Goal: Information Seeking & Learning: Learn about a topic

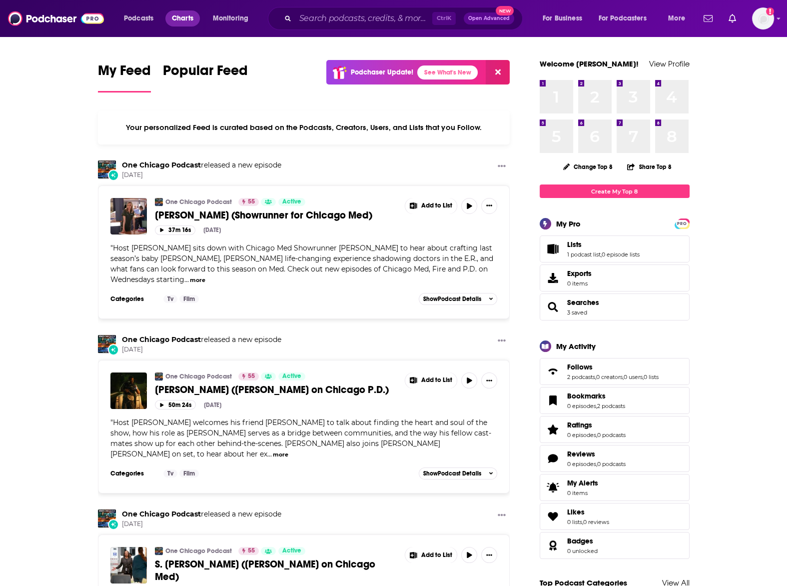
click at [190, 15] on span "Charts" at bounding box center [182, 18] width 21 height 14
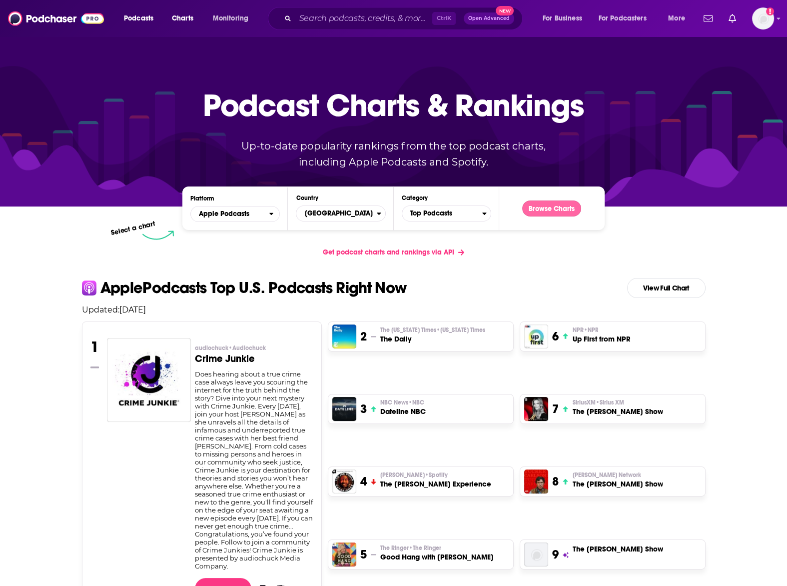
click at [543, 206] on button "Browse Charts" at bounding box center [551, 208] width 59 height 16
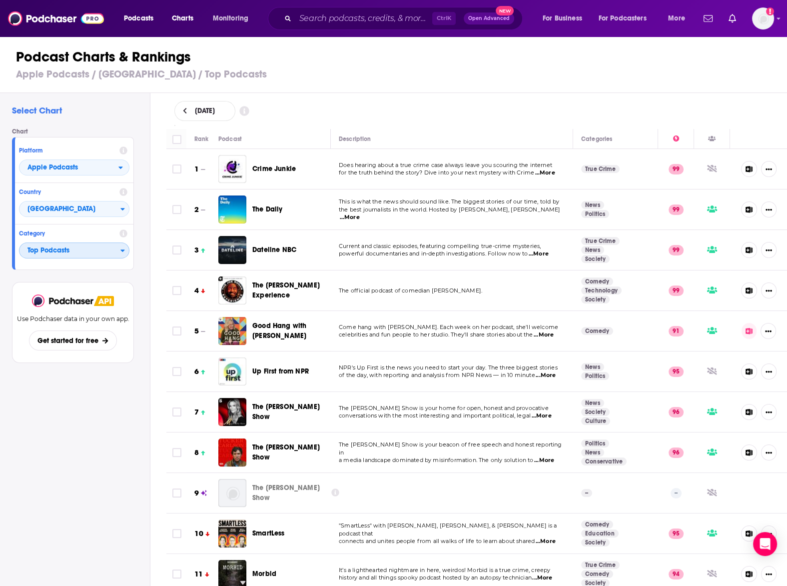
click at [74, 250] on span "Top Podcasts" at bounding box center [69, 250] width 101 height 17
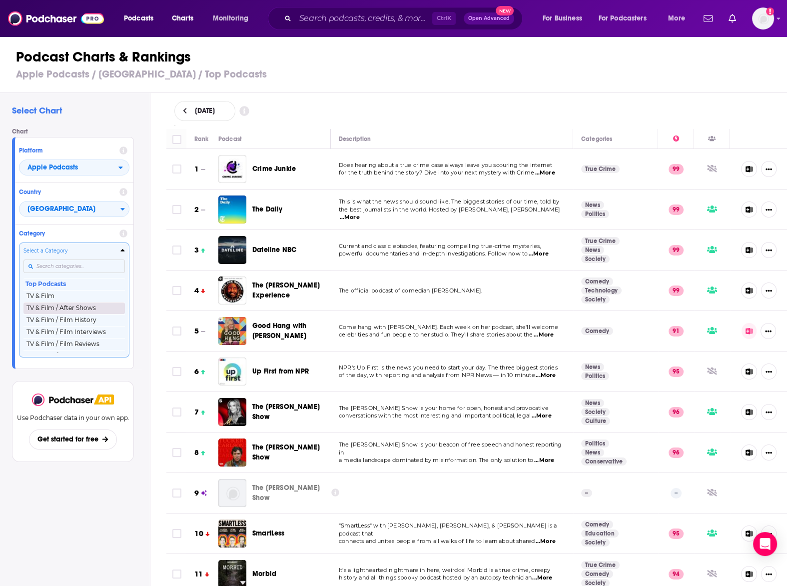
click at [68, 309] on button "TV & Film / After Shows" at bounding box center [73, 308] width 101 height 12
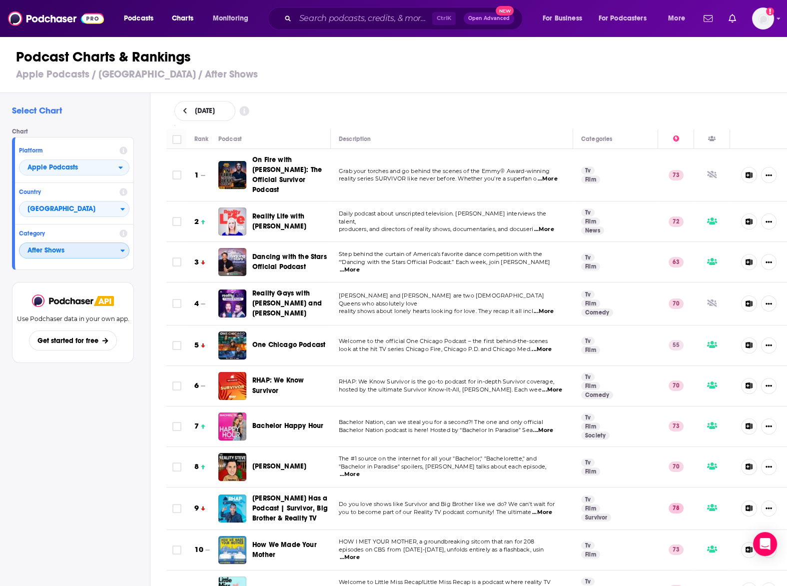
click at [80, 256] on span "After Shows" at bounding box center [69, 250] width 101 height 17
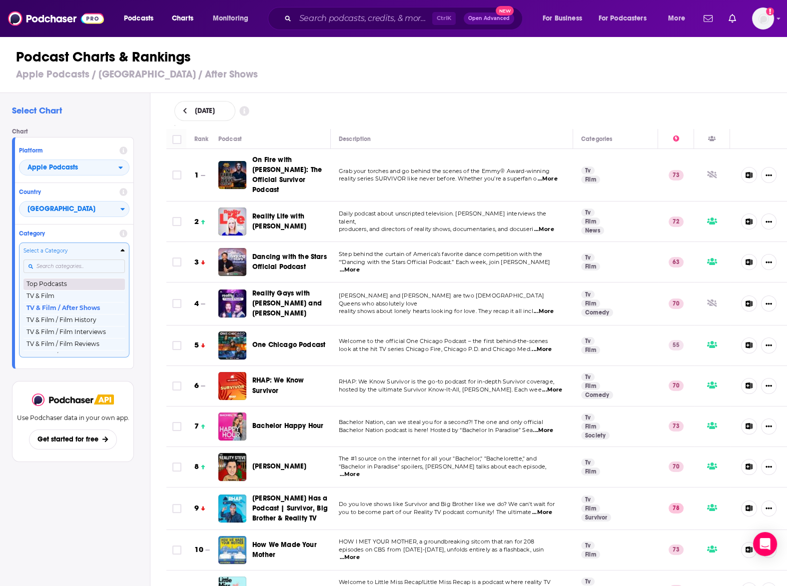
click at [82, 286] on button "Top Podcasts" at bounding box center [73, 284] width 101 height 12
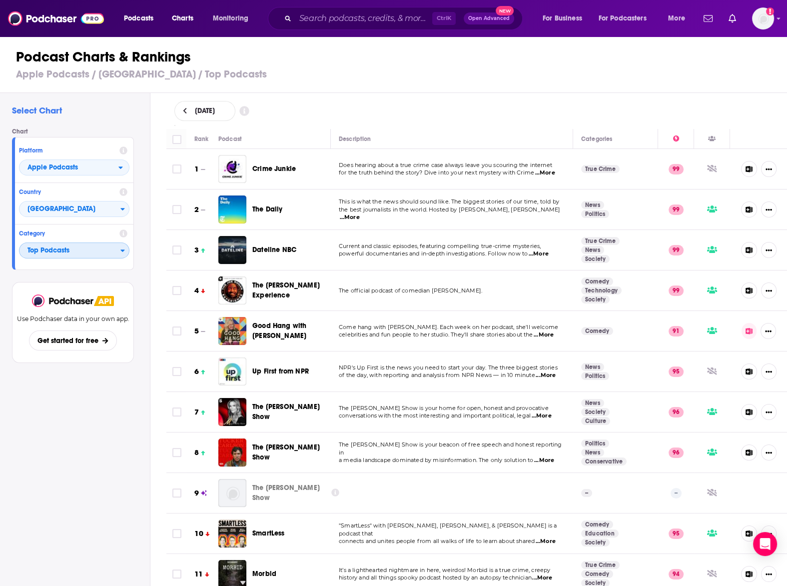
click at [52, 252] on span "Top Podcasts" at bounding box center [69, 250] width 101 height 17
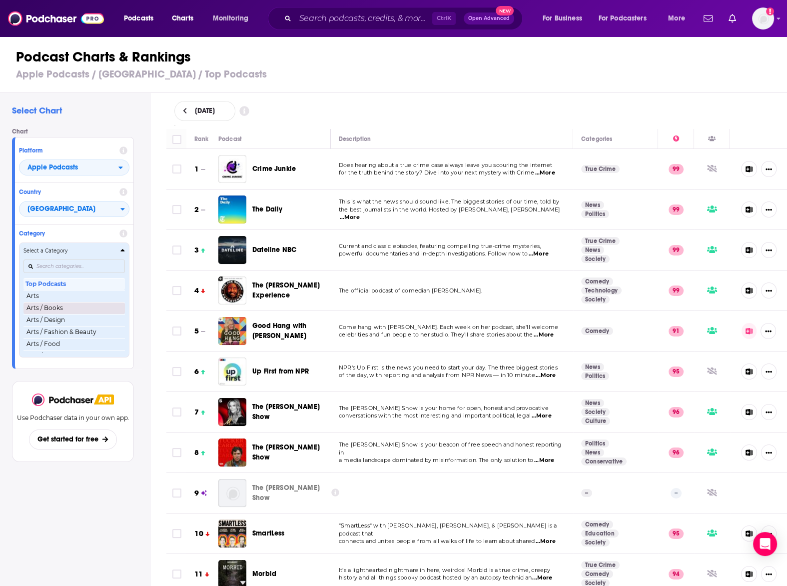
scroll to position [297, 0]
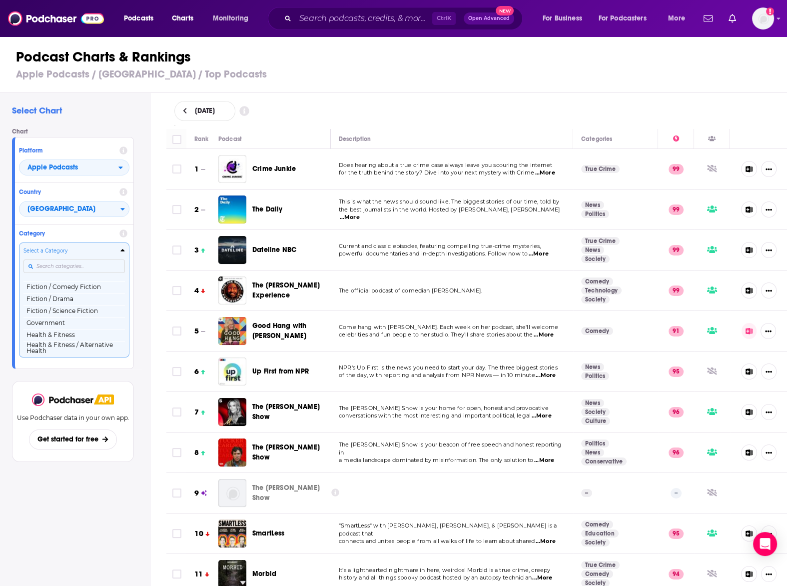
click at [71, 264] on input "Categories" at bounding box center [73, 265] width 101 height 13
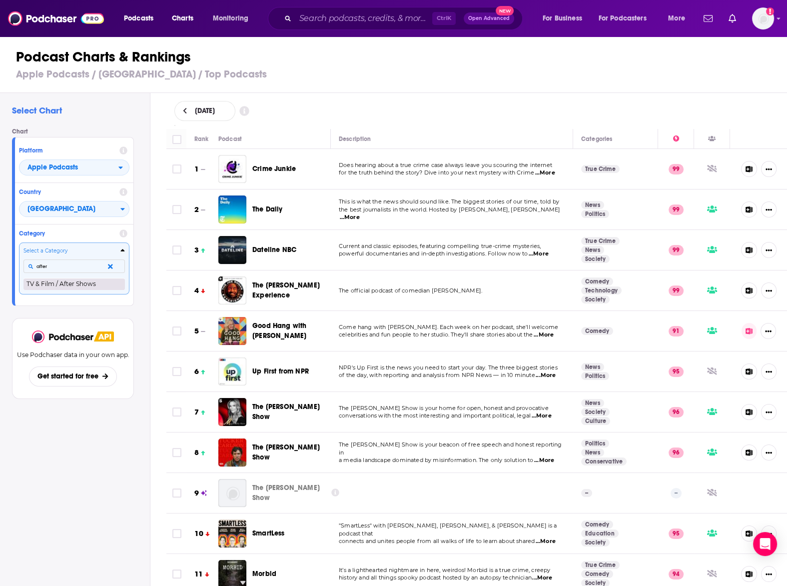
type input "after"
click at [96, 283] on button "TV & Film / After Shows" at bounding box center [73, 284] width 101 height 12
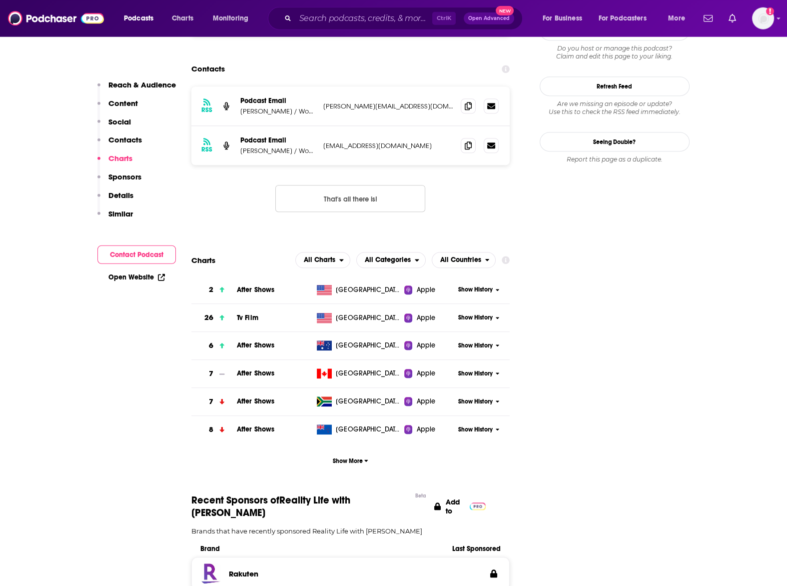
scroll to position [1100, 0]
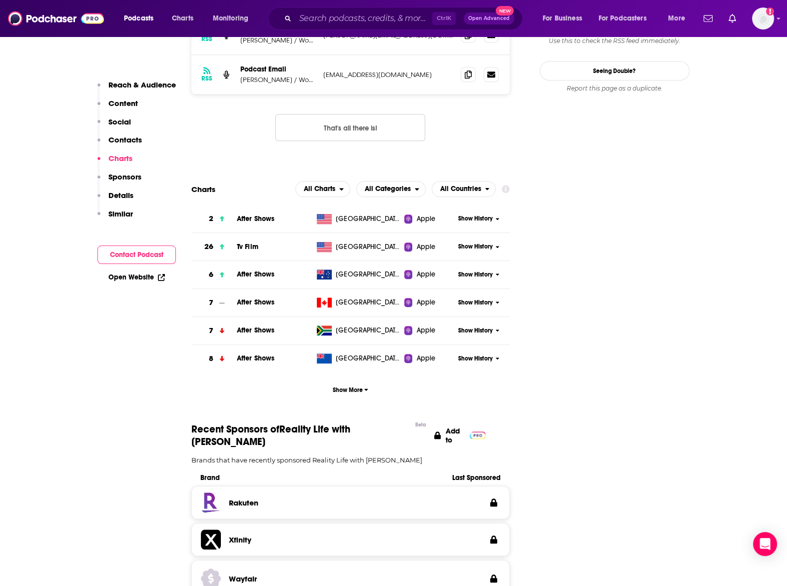
click at [474, 214] on span "Show History" at bounding box center [475, 218] width 34 height 8
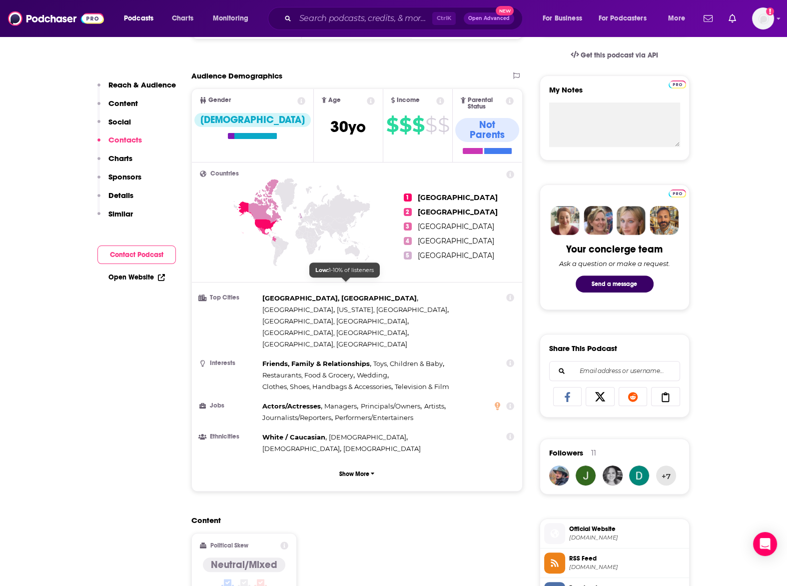
scroll to position [0, 0]
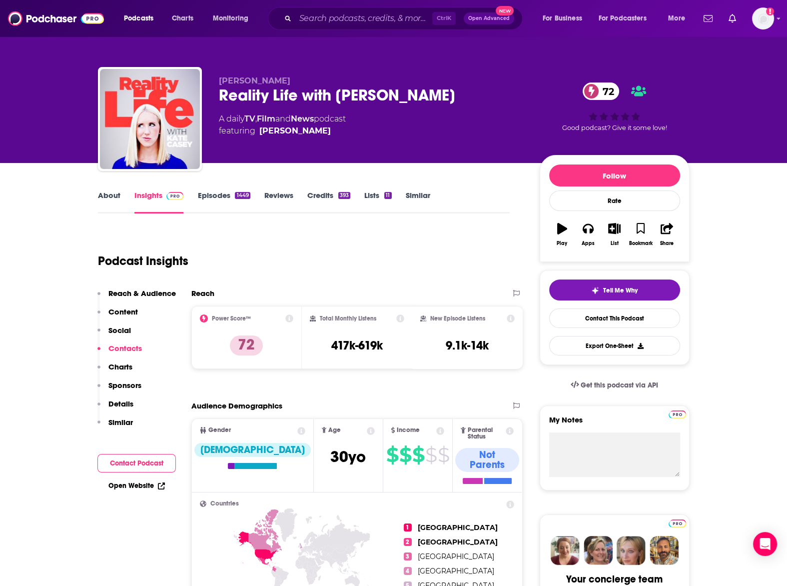
click at [205, 195] on link "Episodes 1449" at bounding box center [223, 201] width 52 height 23
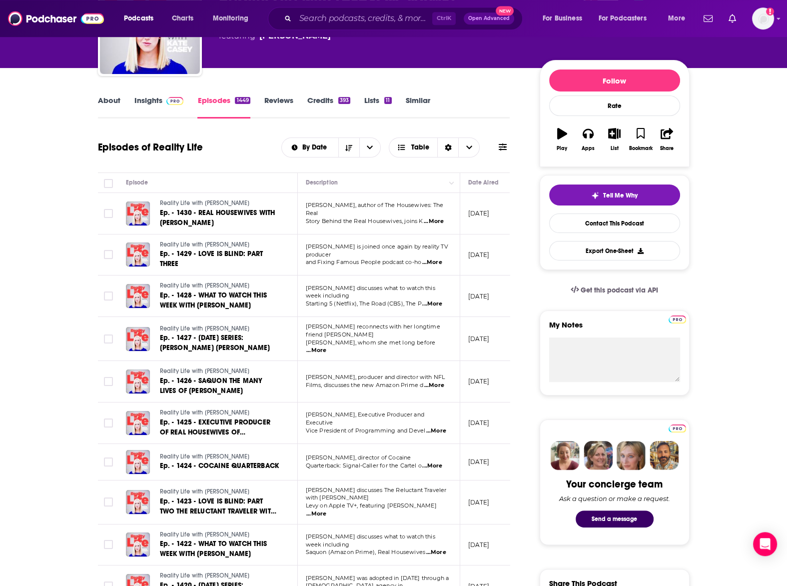
scroll to position [110, 0]
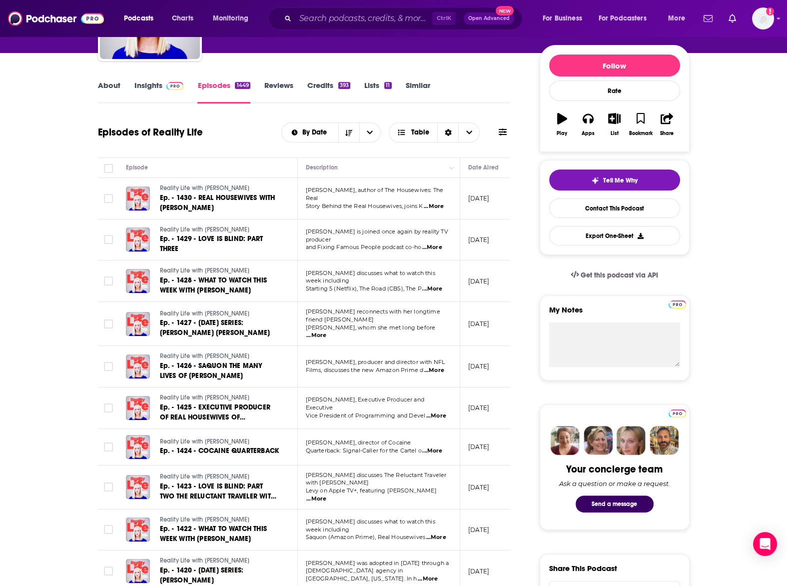
click at [438, 286] on span "...More" at bounding box center [432, 289] width 20 height 8
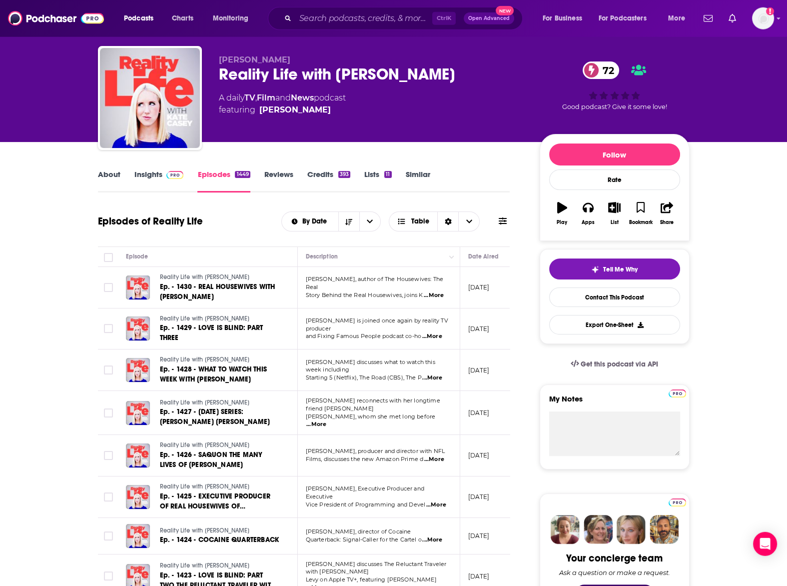
scroll to position [0, 0]
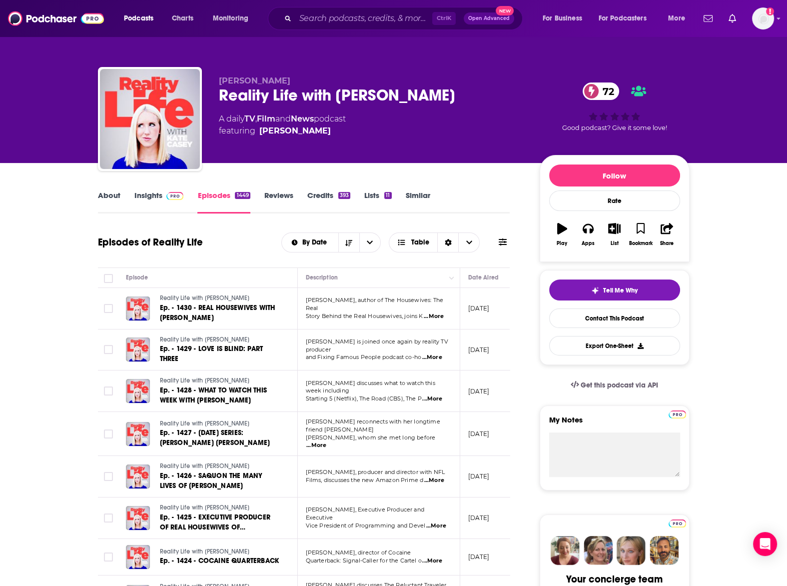
click at [438, 356] on span "...More" at bounding box center [432, 357] width 20 height 8
click at [116, 195] on link "About" at bounding box center [109, 201] width 22 height 23
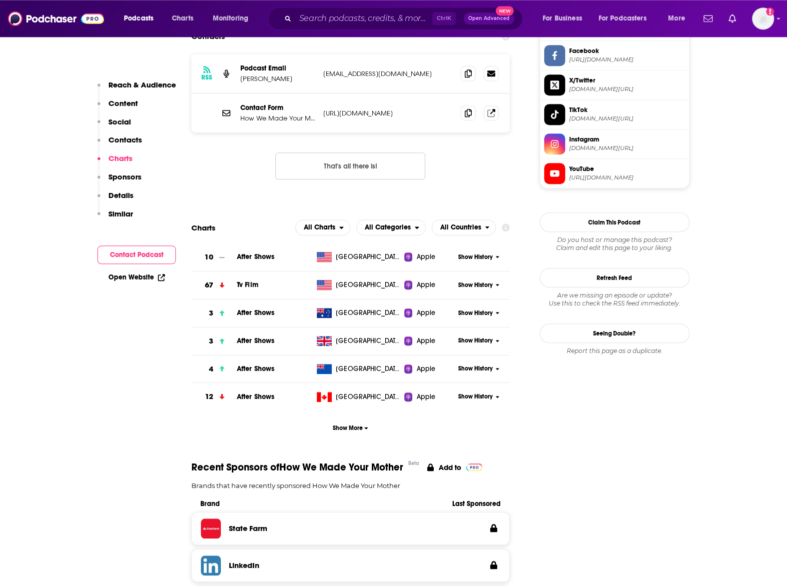
scroll to position [880, 0]
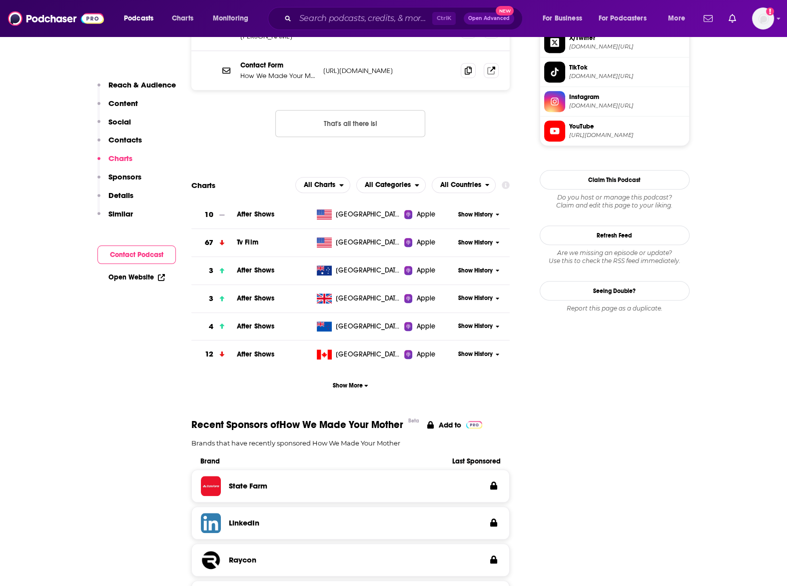
click at [461, 212] on span "Show History" at bounding box center [475, 214] width 34 height 8
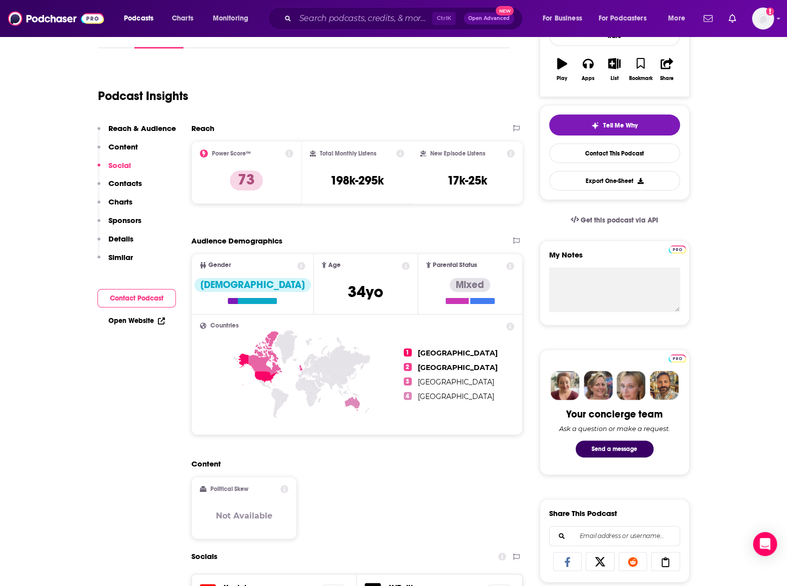
scroll to position [0, 0]
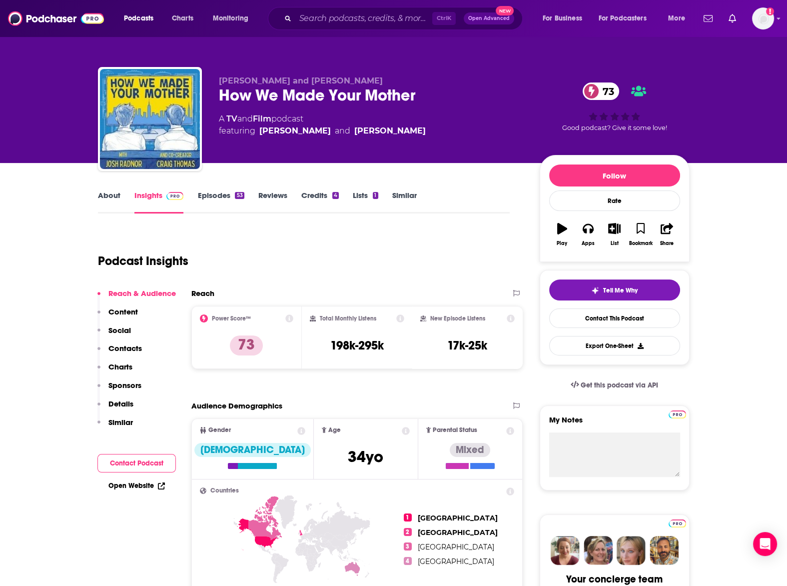
click at [107, 195] on link "About" at bounding box center [109, 201] width 22 height 23
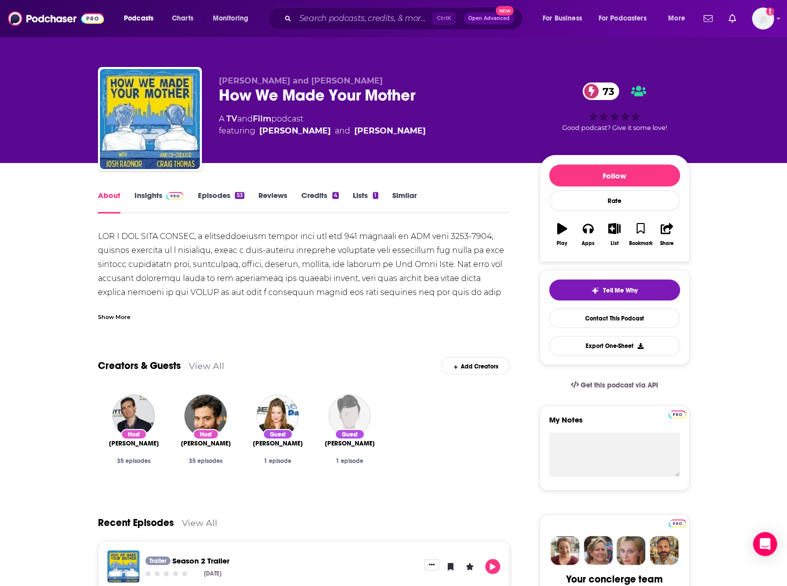
click at [109, 314] on div "Show More" at bounding box center [114, 315] width 32 height 9
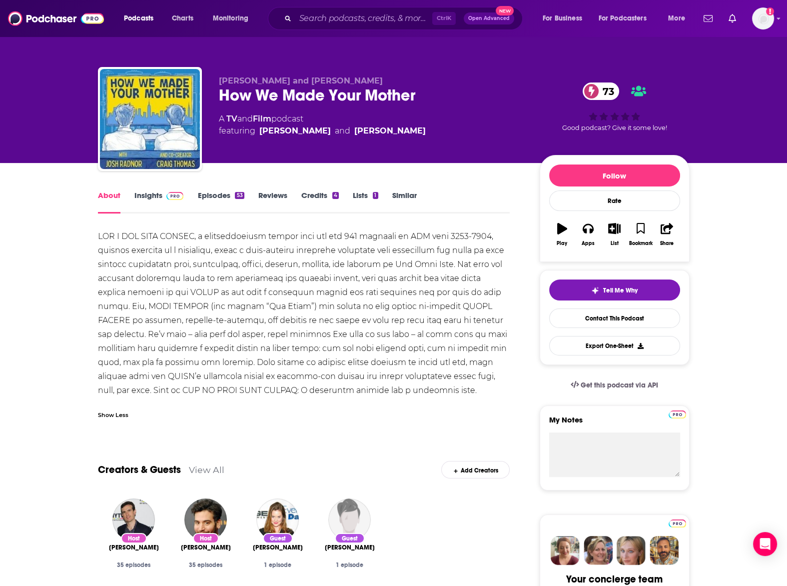
click at [146, 196] on link "Insights" at bounding box center [158, 201] width 49 height 23
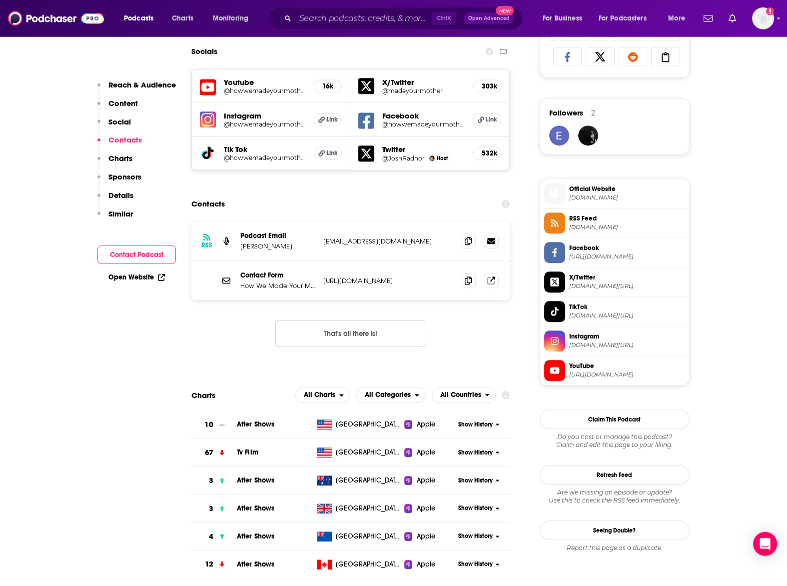
scroll to position [770, 0]
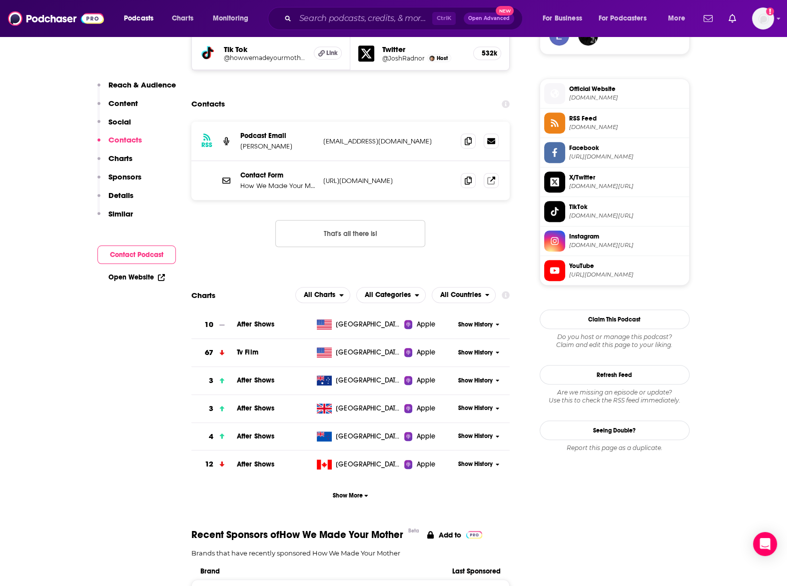
click at [479, 322] on span "Show History" at bounding box center [475, 324] width 34 height 8
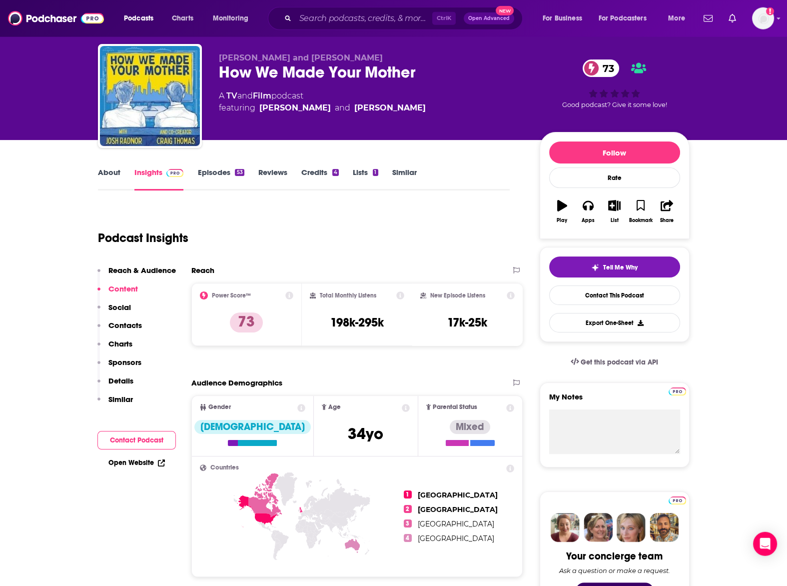
scroll to position [0, 0]
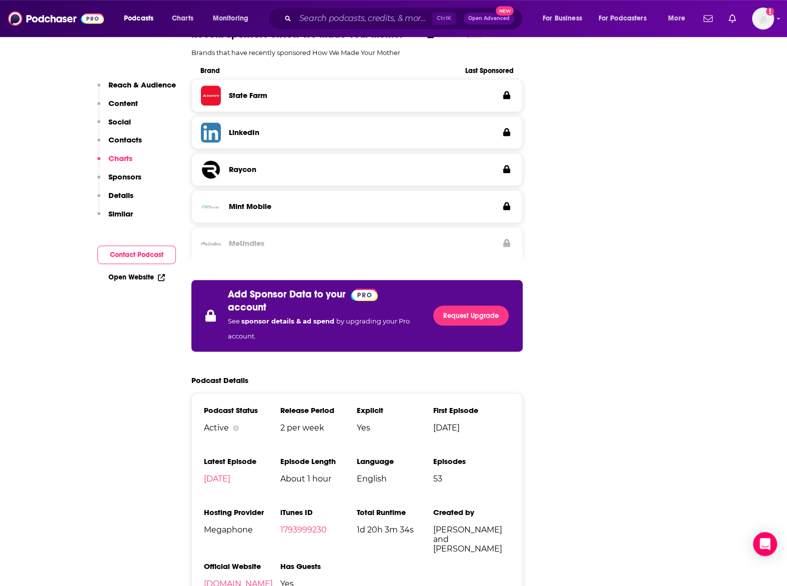
scroll to position [1594, 0]
